Goal: Task Accomplishment & Management: Use online tool/utility

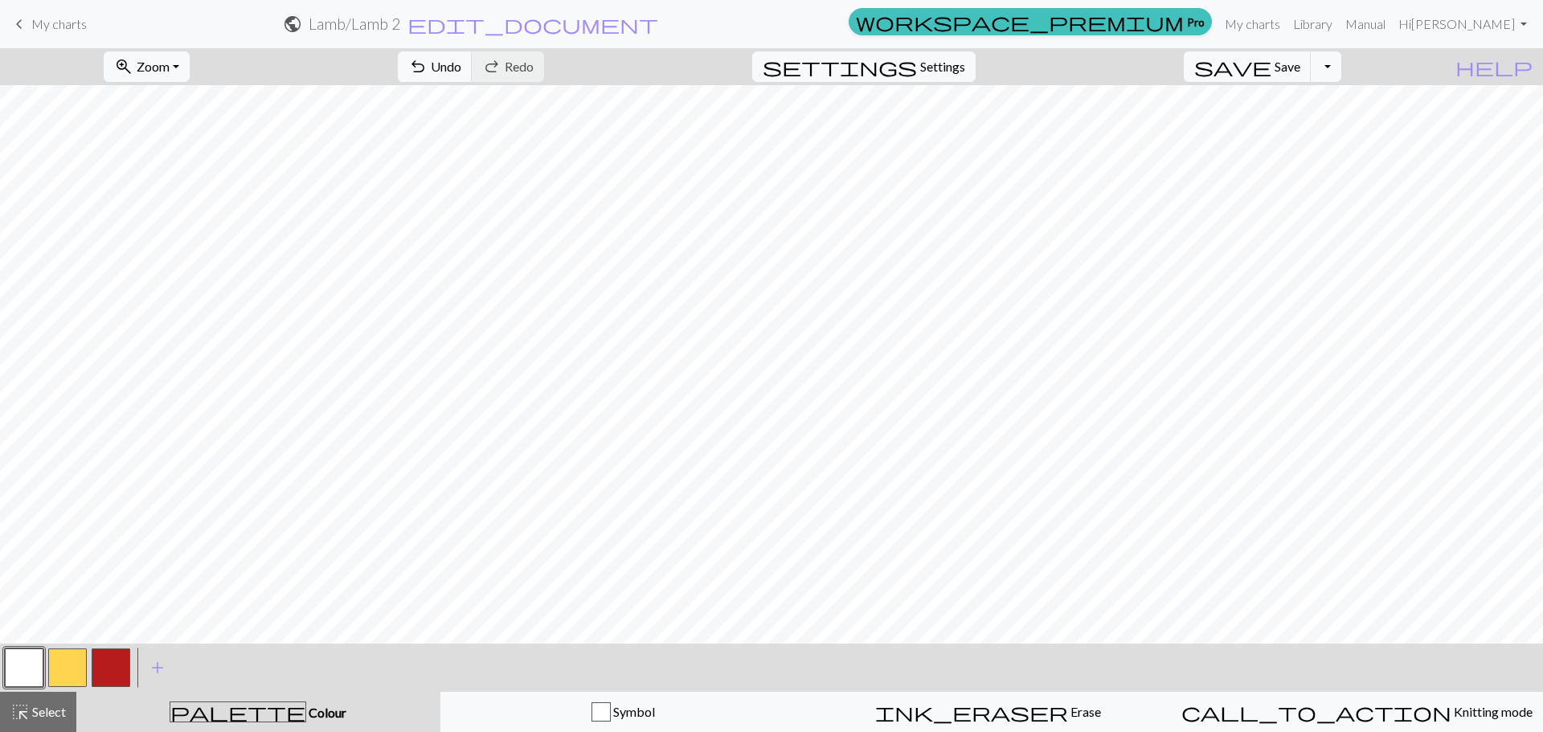
click at [124, 674] on button "button" at bounding box center [111, 667] width 39 height 39
click at [1300, 69] on span "Save" at bounding box center [1287, 66] width 26 height 15
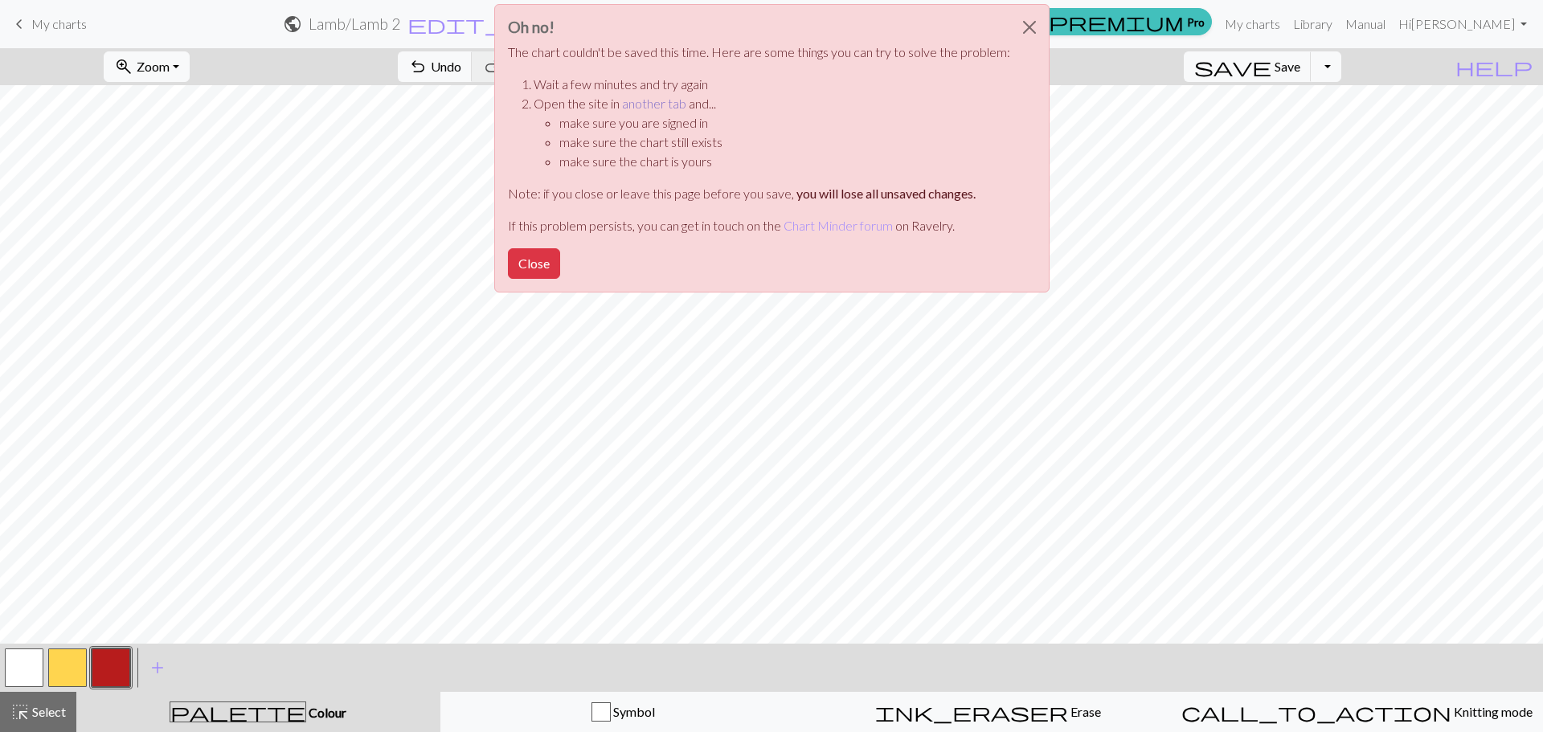
click at [643, 108] on link "another tab" at bounding box center [654, 103] width 64 height 15
click at [1031, 27] on button "Close" at bounding box center [1029, 27] width 39 height 45
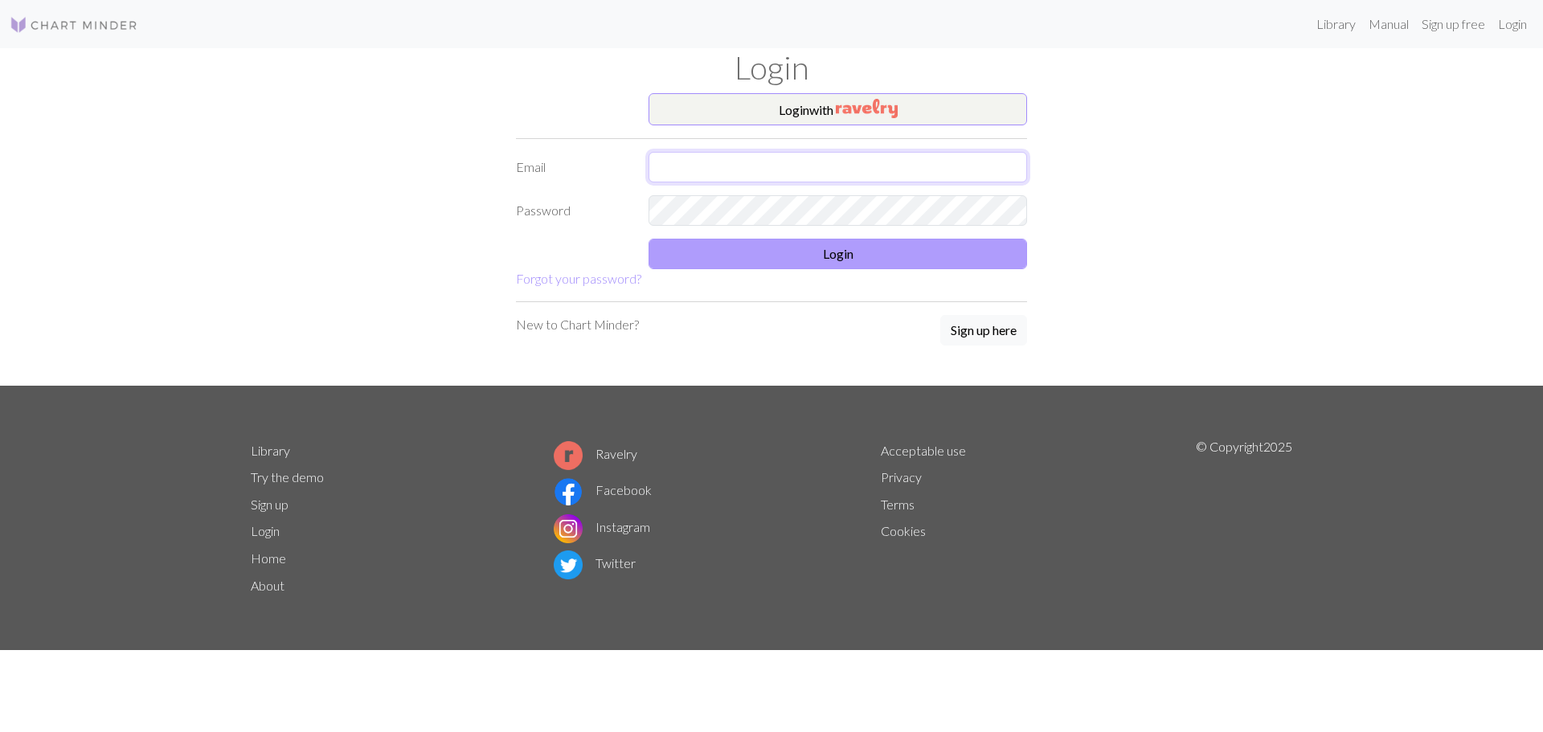
type input "[EMAIL_ADDRESS][DOMAIN_NAME]"
click at [787, 254] on button "Login" at bounding box center [837, 254] width 378 height 31
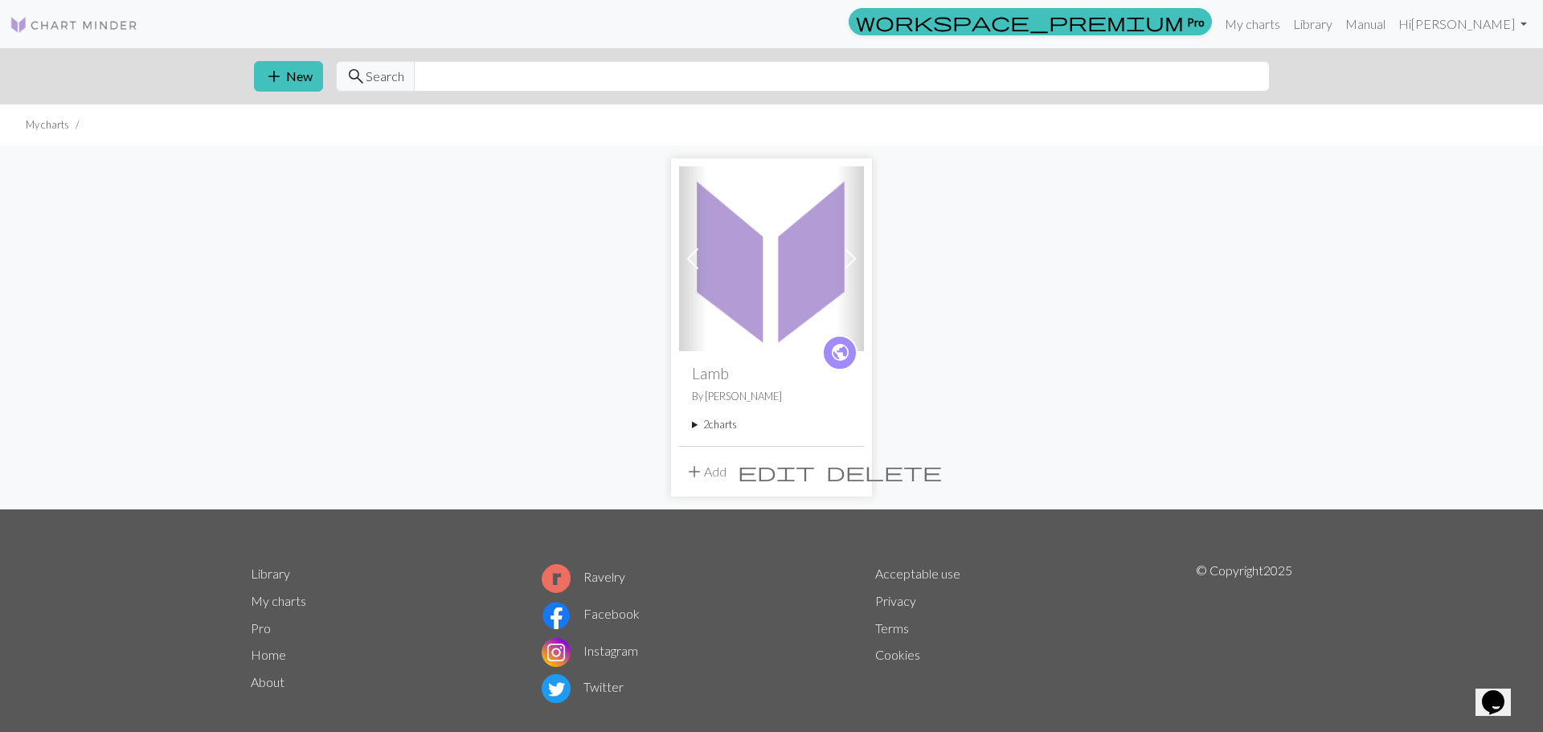
click at [709, 427] on summary "2 charts" at bounding box center [771, 424] width 159 height 15
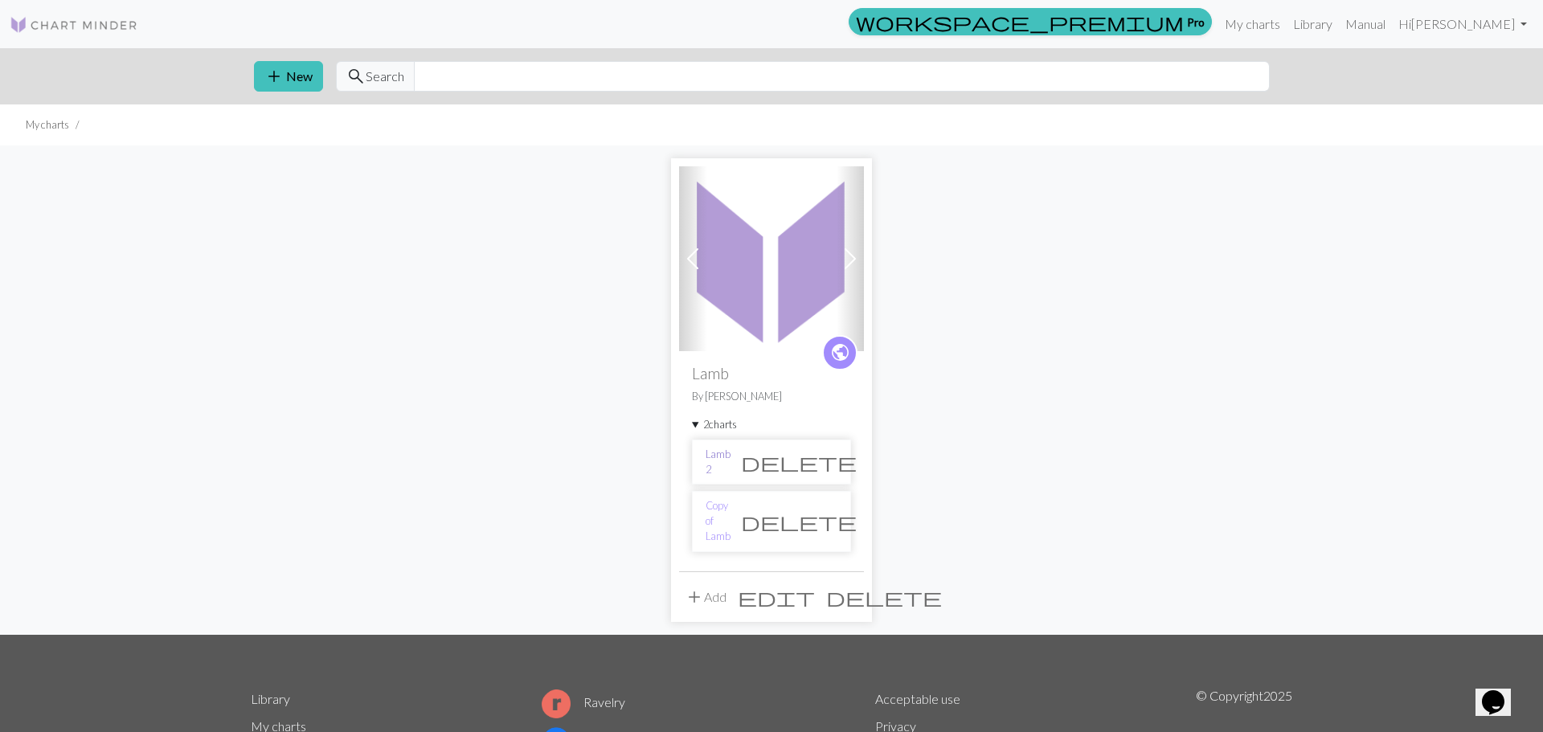
click at [730, 459] on link "Lamb 2" at bounding box center [717, 462] width 25 height 31
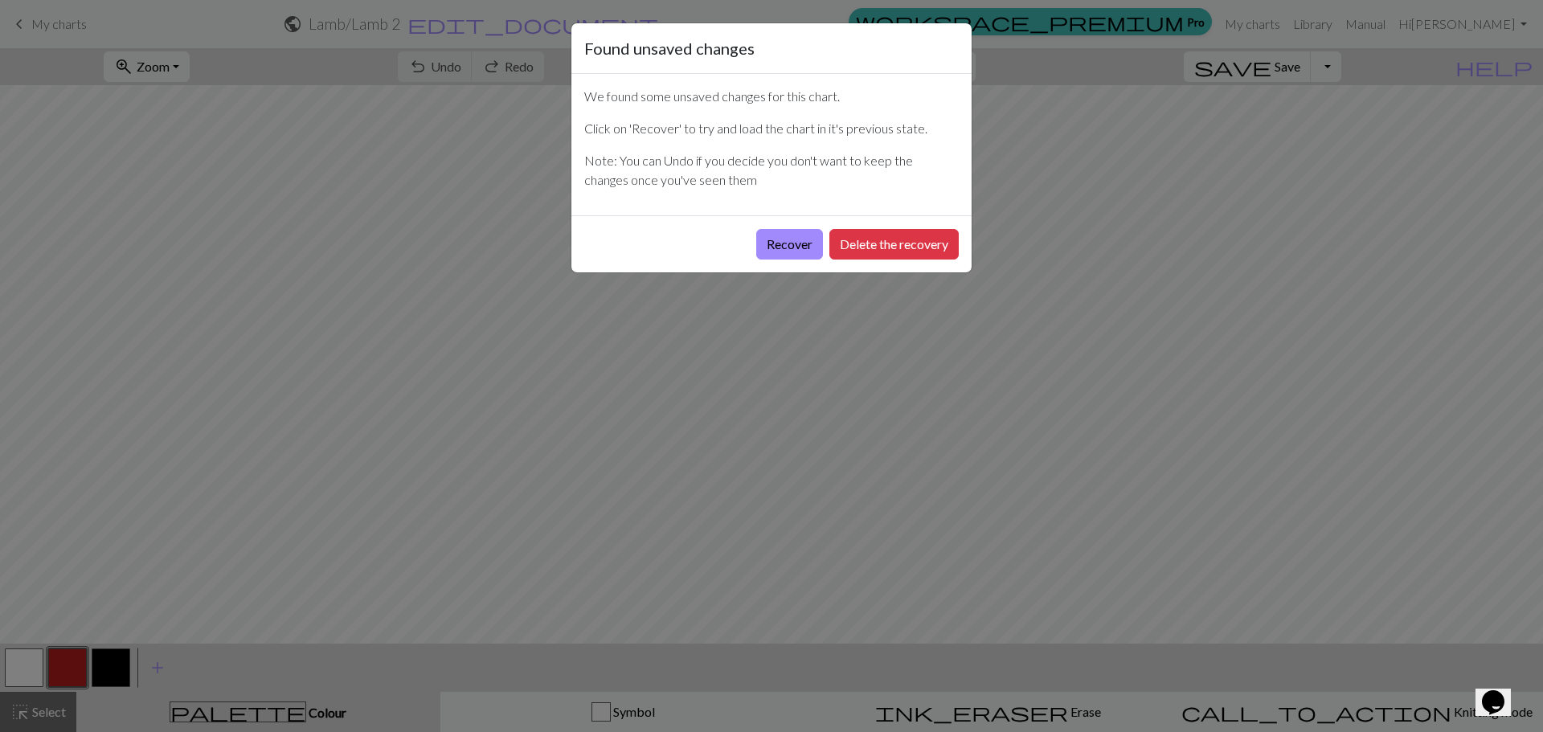
drag, startPoint x: 877, startPoint y: 251, endPoint x: 809, endPoint y: 332, distance: 105.5
click at [813, 358] on div "Found unsaved changes We found some unsaved changes for this chart. Click on 'R…" at bounding box center [771, 366] width 1543 height 732
click at [791, 233] on button "Recover" at bounding box center [789, 244] width 67 height 31
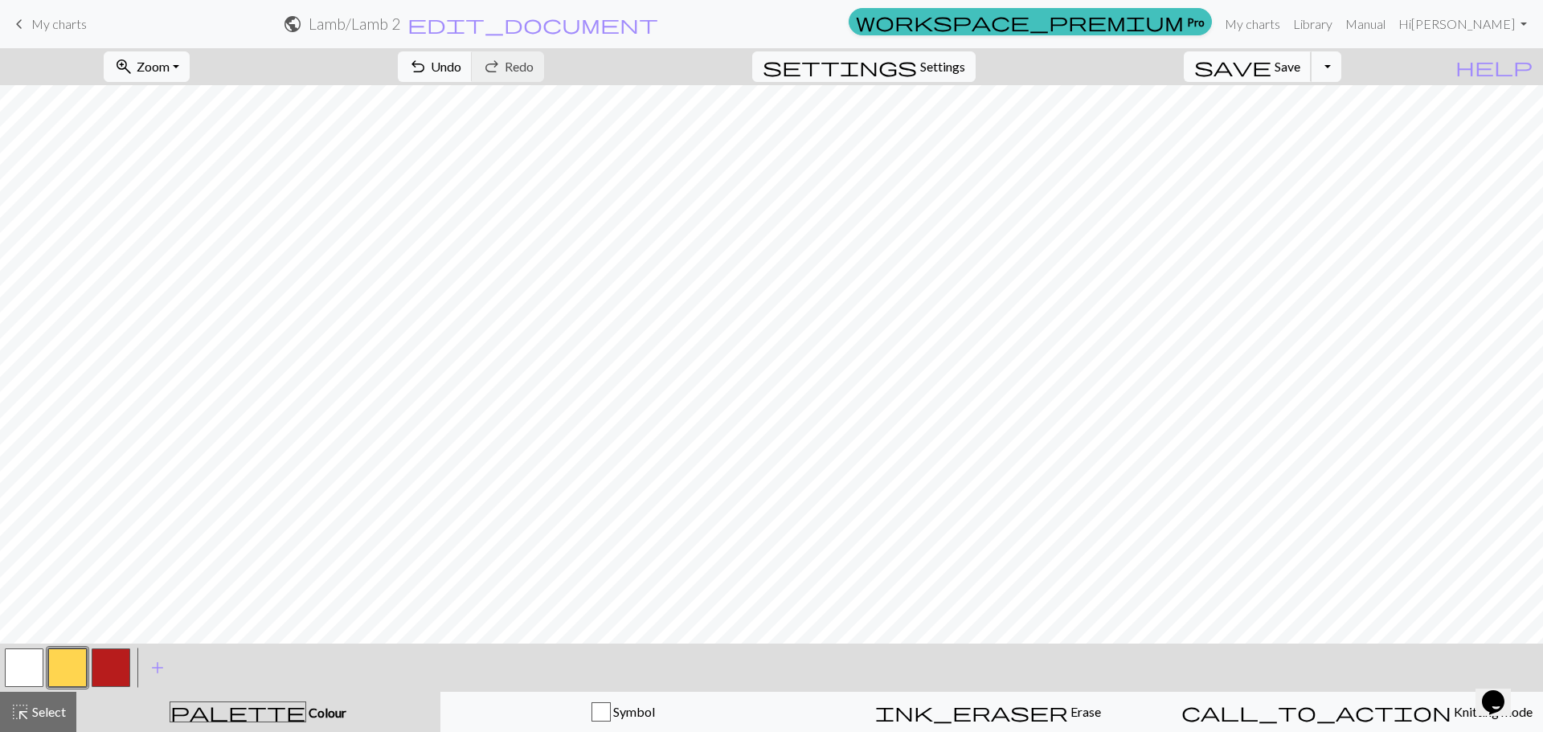
click at [1300, 69] on span "Save" at bounding box center [1287, 66] width 26 height 15
click at [1300, 66] on span "Save" at bounding box center [1287, 66] width 26 height 15
click at [35, 671] on button "button" at bounding box center [24, 667] width 39 height 39
click at [117, 659] on button "button" at bounding box center [111, 667] width 39 height 39
